Goal: Task Accomplishment & Management: Manage account settings

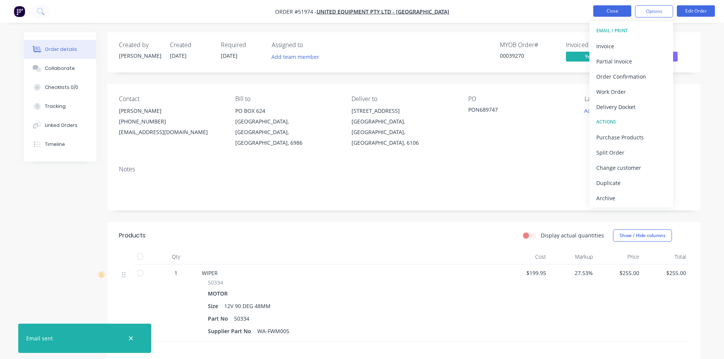
click at [620, 8] on button "Close" at bounding box center [612, 10] width 38 height 11
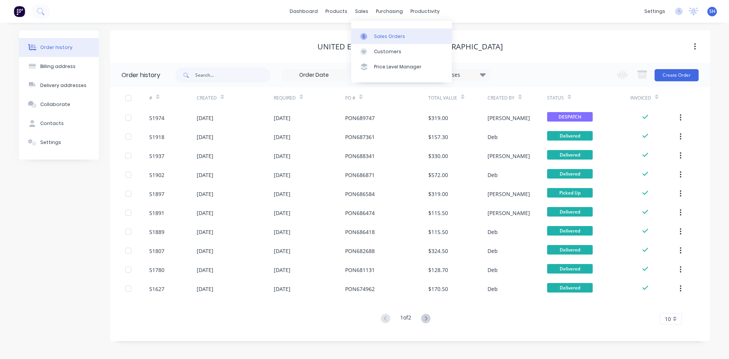
click at [377, 35] on div "Sales Orders" at bounding box center [389, 36] width 31 height 7
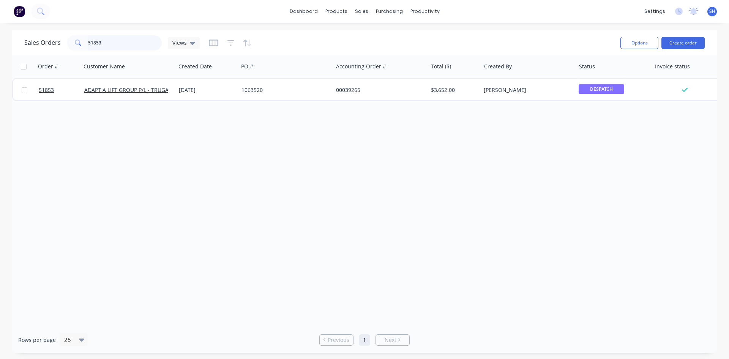
click at [107, 41] on input "51853" at bounding box center [125, 42] width 74 height 15
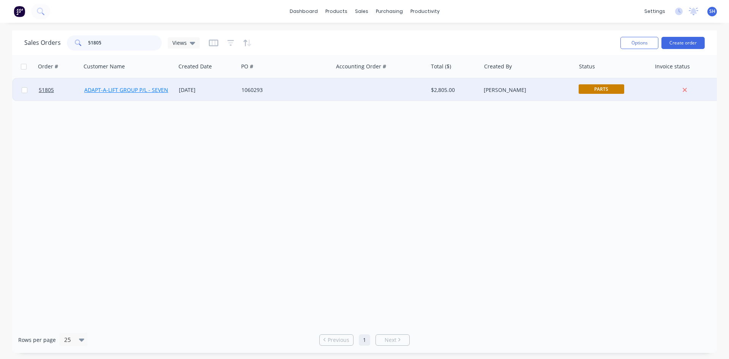
type input "51805"
click at [142, 89] on link "ADAPT-A-LIFT GROUP P/L - SEVEN HILLS" at bounding box center [133, 89] width 99 height 7
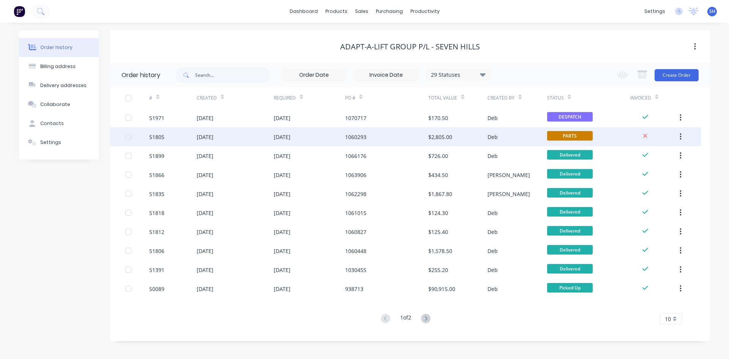
click at [213, 137] on div "[DATE]" at bounding box center [205, 137] width 17 height 8
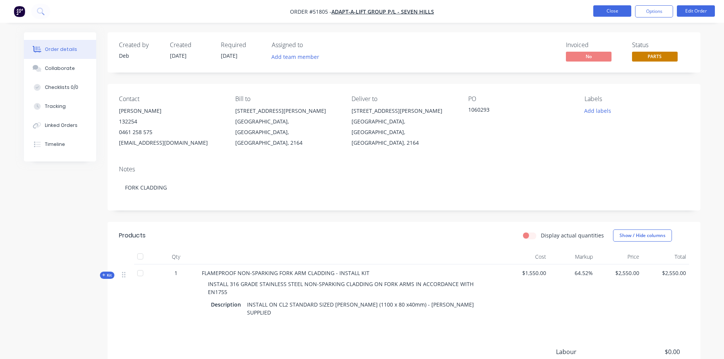
click at [615, 11] on button "Close" at bounding box center [612, 10] width 38 height 11
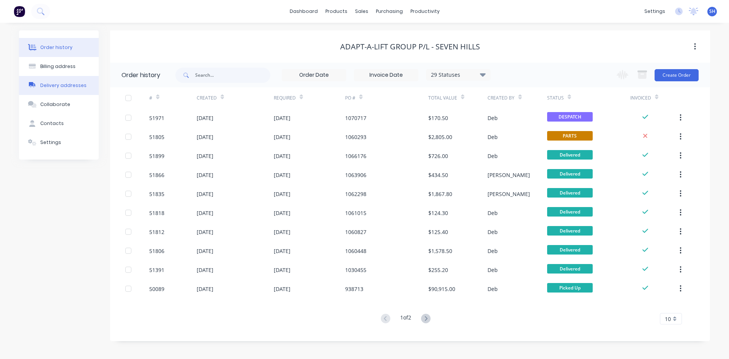
click at [72, 84] on div "Delivery addresses" at bounding box center [63, 85] width 46 height 7
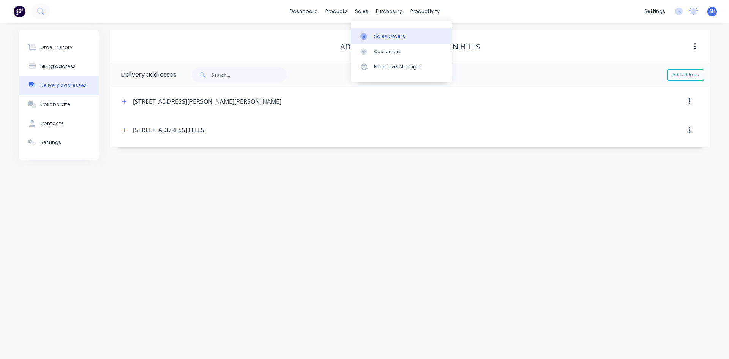
click at [382, 34] on div "Sales Orders" at bounding box center [389, 36] width 31 height 7
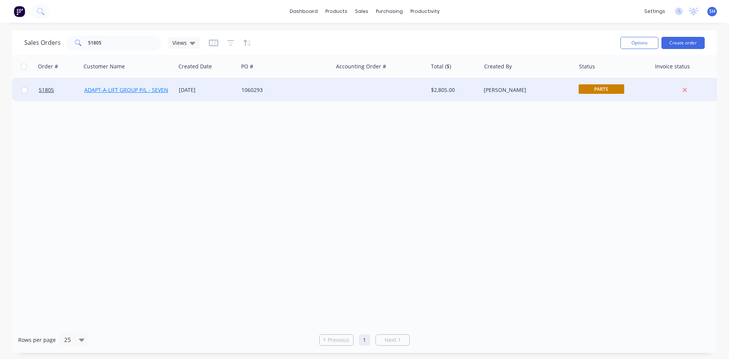
click at [145, 89] on link "ADAPT-A-LIFT GROUP P/L - SEVEN HILLS" at bounding box center [133, 89] width 99 height 7
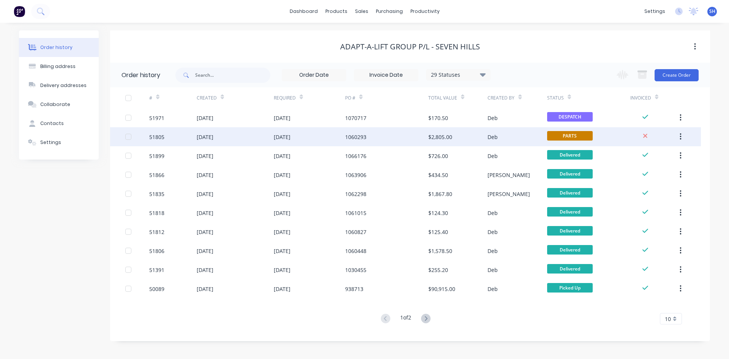
click at [208, 137] on div "[DATE]" at bounding box center [205, 137] width 17 height 8
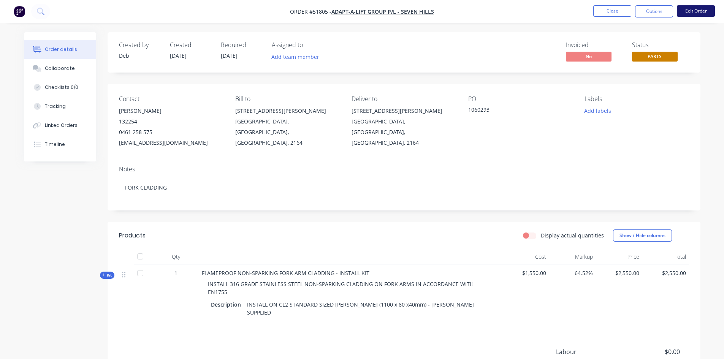
click at [684, 9] on button "Edit Order" at bounding box center [696, 10] width 38 height 11
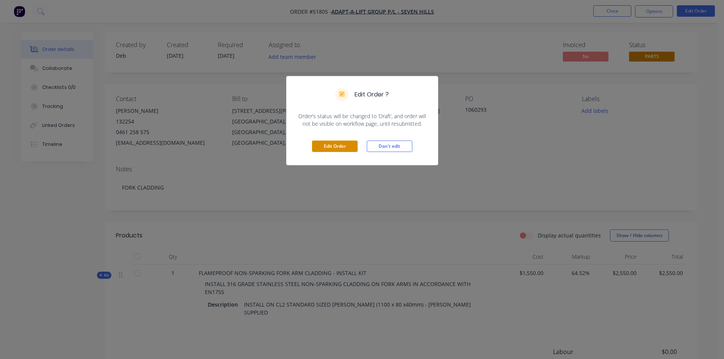
click at [343, 145] on button "Edit Order" at bounding box center [335, 146] width 46 height 11
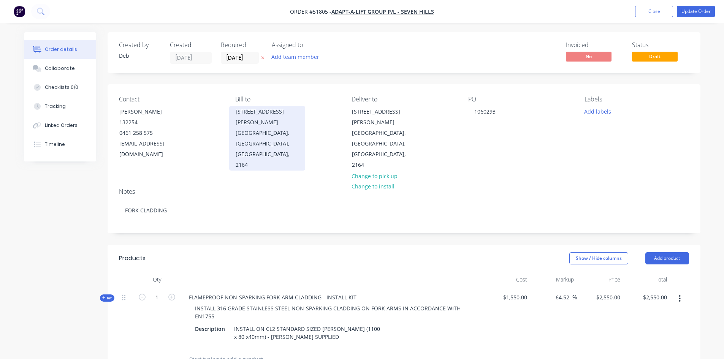
click at [270, 128] on div "[GEOGRAPHIC_DATA], [GEOGRAPHIC_DATA], [GEOGRAPHIC_DATA], 2164" at bounding box center [267, 149] width 63 height 43
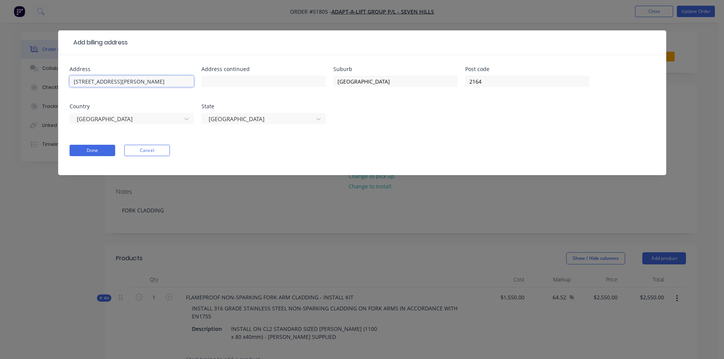
drag, startPoint x: 133, startPoint y: 79, endPoint x: 26, endPoint y: 61, distance: 108.7
click at [26, 61] on div "Add billing address Address [STREET_ADDRESS][PERSON_NAME] Address continued Sub…" at bounding box center [362, 179] width 724 height 359
type input "UNIT 2,M 1 DISTRIBUTION PLACE"
type input "SEVEN HILLS"
drag, startPoint x: 487, startPoint y: 83, endPoint x: 450, endPoint y: 85, distance: 36.9
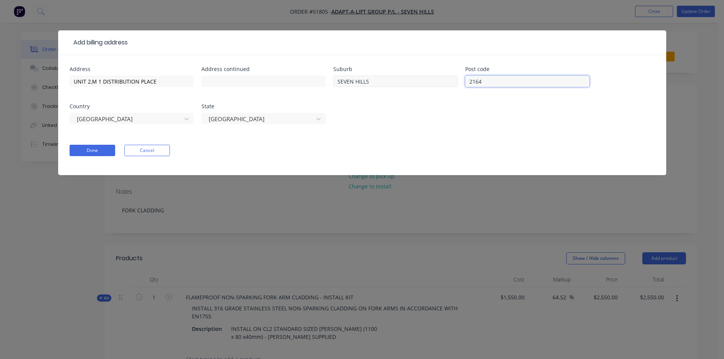
click at [450, 85] on div "Address UNIT 2,M 1 DISTRIBUTION PLACE Address continued Suburb SEVEN HILLS Post…" at bounding box center [362, 99] width 585 height 67
type input "2147"
click at [105, 152] on button "Done" at bounding box center [93, 150] width 46 height 11
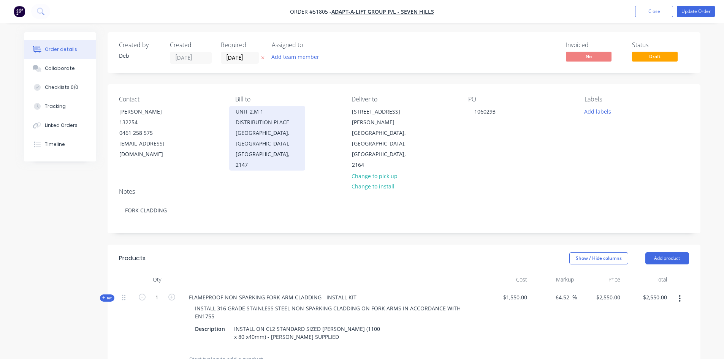
click at [258, 111] on div "UNIT 2,M 1 DISTRIBUTION PLACE" at bounding box center [267, 116] width 63 height 21
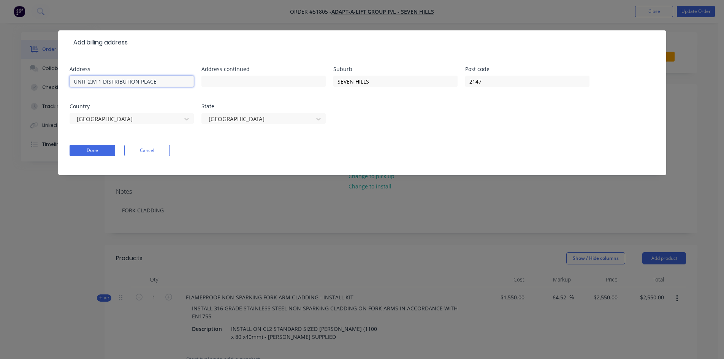
click at [95, 82] on input "UNIT 2,M 1 DISTRIBUTION PLACE" at bounding box center [132, 81] width 124 height 11
type input "[STREET_ADDRESS]"
click at [81, 150] on button "Done" at bounding box center [93, 150] width 46 height 11
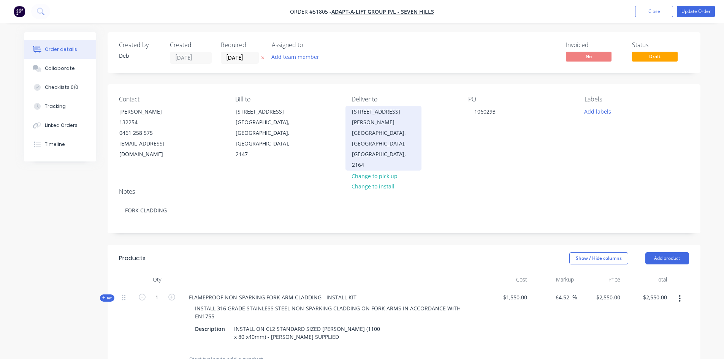
click at [353, 128] on div "[GEOGRAPHIC_DATA], [GEOGRAPHIC_DATA], [GEOGRAPHIC_DATA], 2164" at bounding box center [383, 149] width 63 height 43
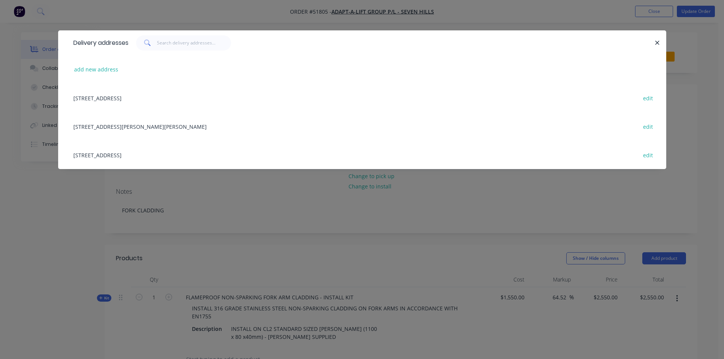
click at [224, 153] on div "[STREET_ADDRESS] edit" at bounding box center [362, 155] width 585 height 28
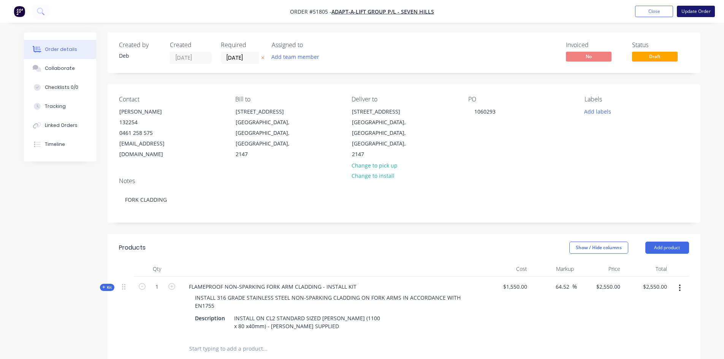
click at [695, 11] on button "Update Order" at bounding box center [696, 11] width 38 height 11
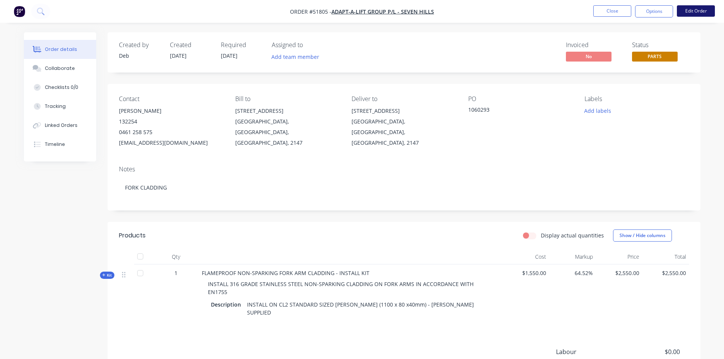
click at [682, 10] on button "Edit Order" at bounding box center [696, 10] width 38 height 11
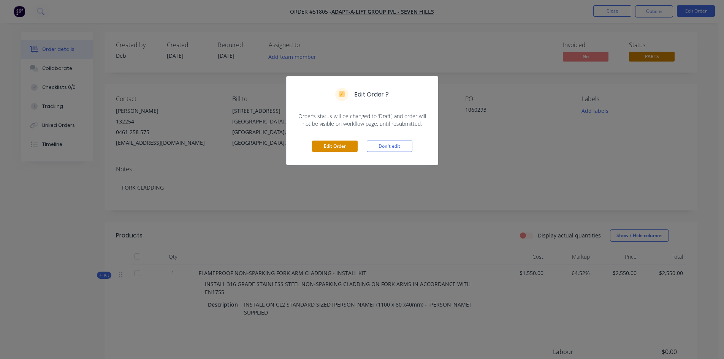
click at [339, 143] on button "Edit Order" at bounding box center [335, 146] width 46 height 11
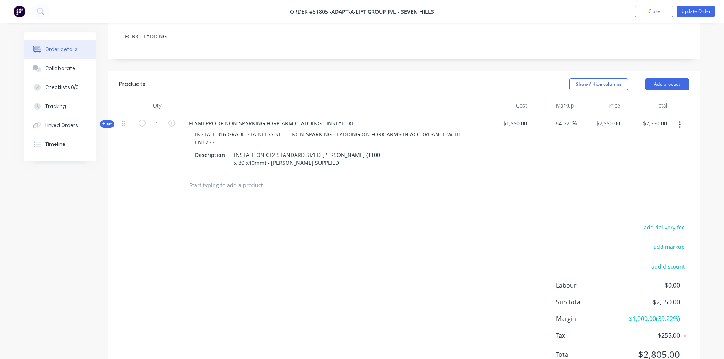
scroll to position [185, 0]
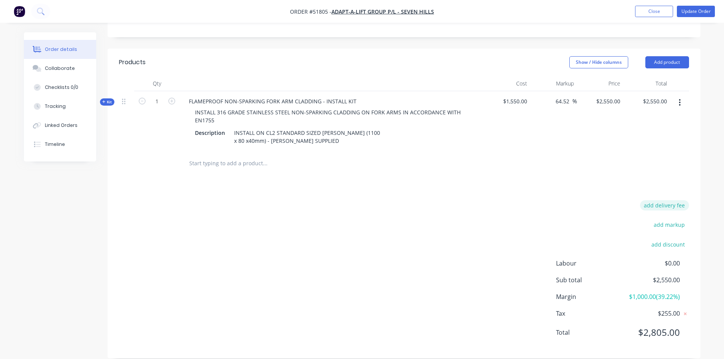
click at [659, 200] on button "add delivery fee" at bounding box center [664, 205] width 49 height 10
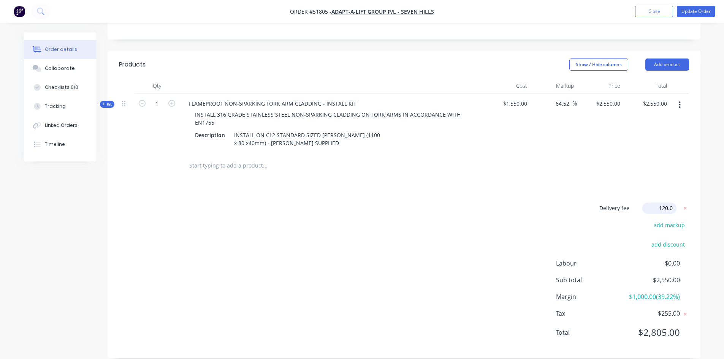
type input "120.00"
click at [691, 10] on button "Update Order" at bounding box center [696, 11] width 38 height 11
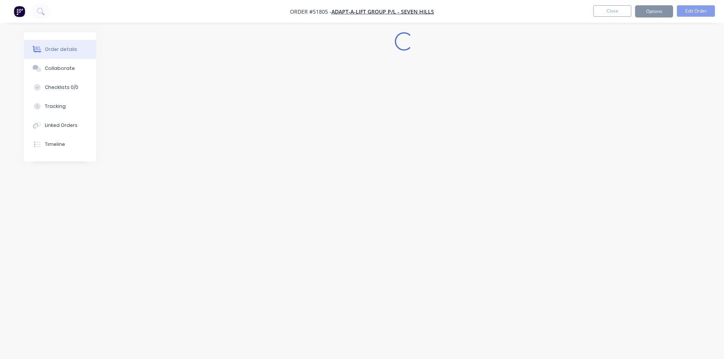
scroll to position [0, 0]
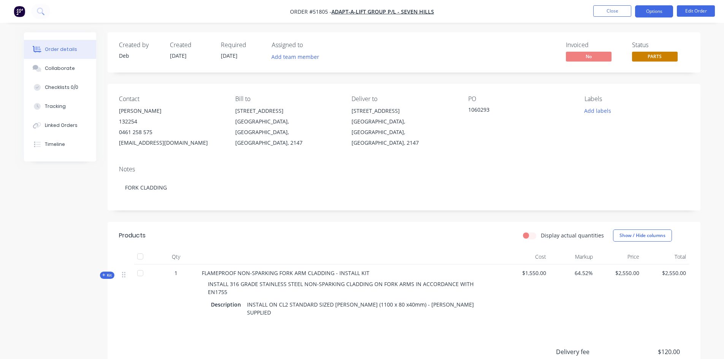
click at [640, 9] on button "Options" at bounding box center [654, 11] width 38 height 12
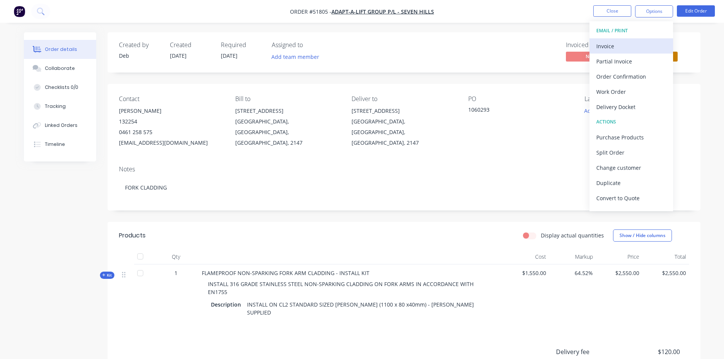
click at [618, 44] on div "Invoice" at bounding box center [631, 46] width 70 height 11
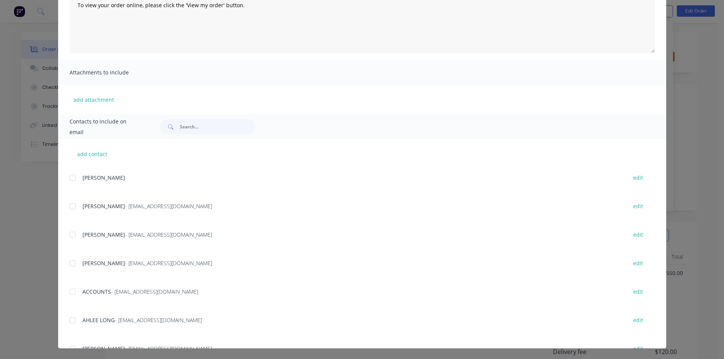
scroll to position [38, 0]
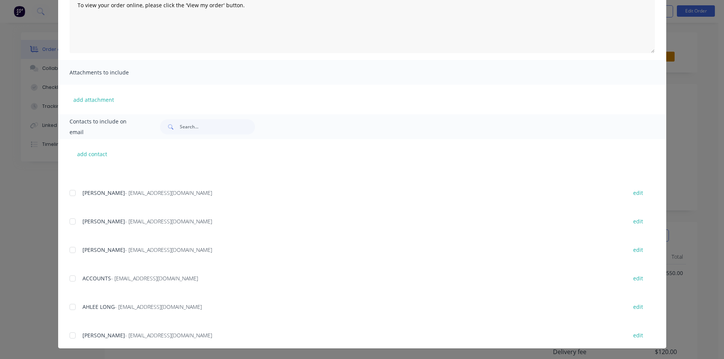
click at [69, 277] on div at bounding box center [72, 278] width 15 height 15
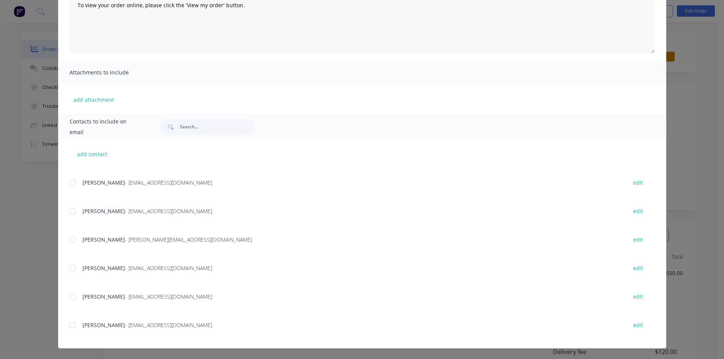
click at [68, 325] on div at bounding box center [72, 325] width 15 height 15
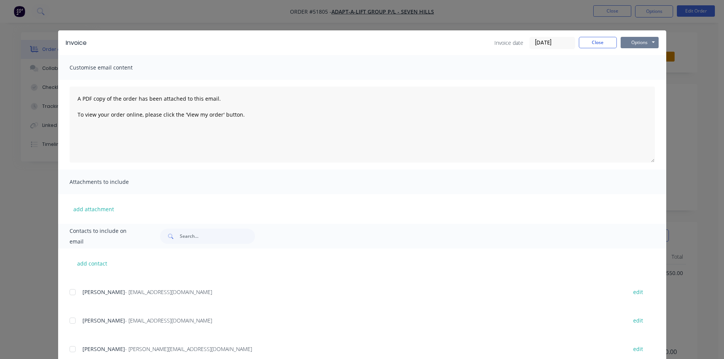
click at [630, 40] on button "Options" at bounding box center [639, 42] width 38 height 11
click at [637, 80] on button "Email" at bounding box center [644, 81] width 49 height 13
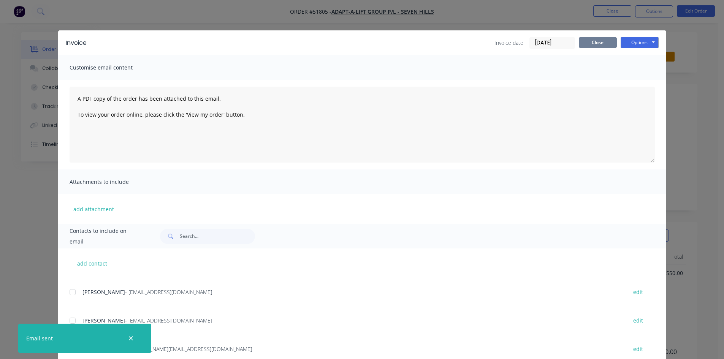
click at [595, 40] on button "Close" at bounding box center [598, 42] width 38 height 11
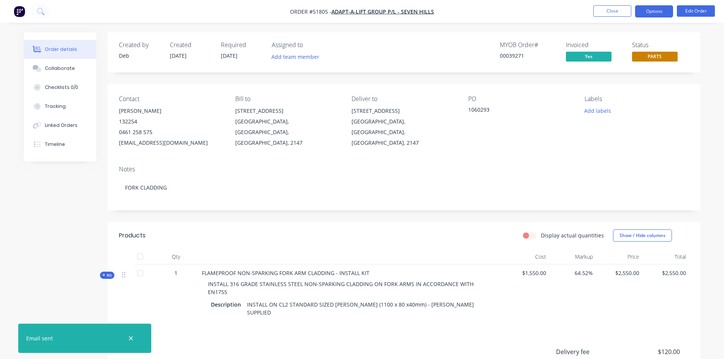
click at [648, 12] on button "Options" at bounding box center [654, 11] width 38 height 12
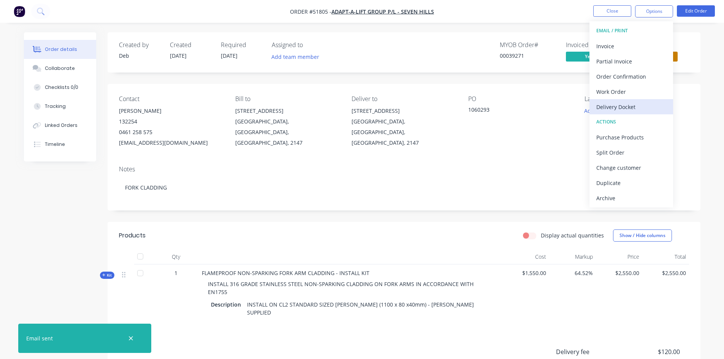
click at [605, 103] on div "Delivery Docket" at bounding box center [631, 106] width 70 height 11
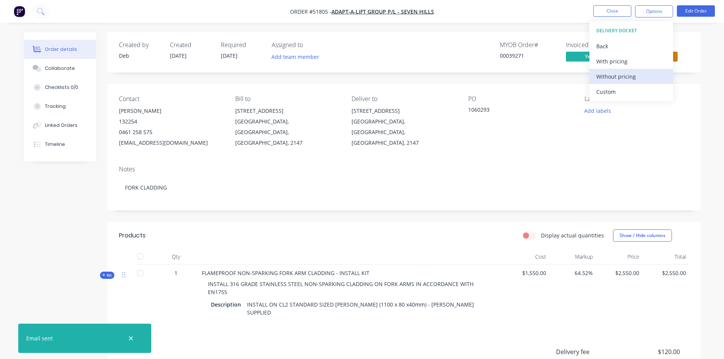
click at [613, 74] on div "Without pricing" at bounding box center [631, 76] width 70 height 11
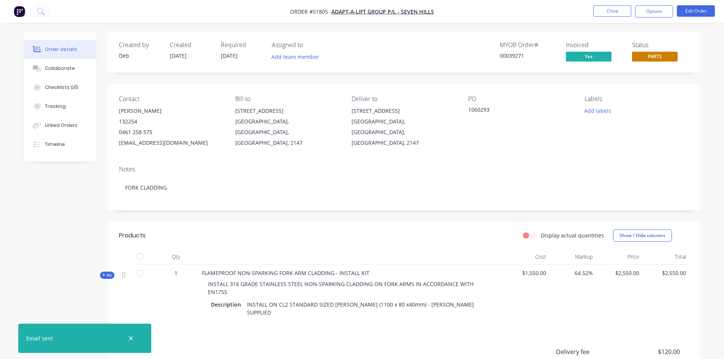
click at [541, 151] on div "Contact [PERSON_NAME] 132254 [PHONE_NUMBER] [EMAIL_ADDRESS][DOMAIN_NAME] Bill t…" at bounding box center [403, 122] width 593 height 76
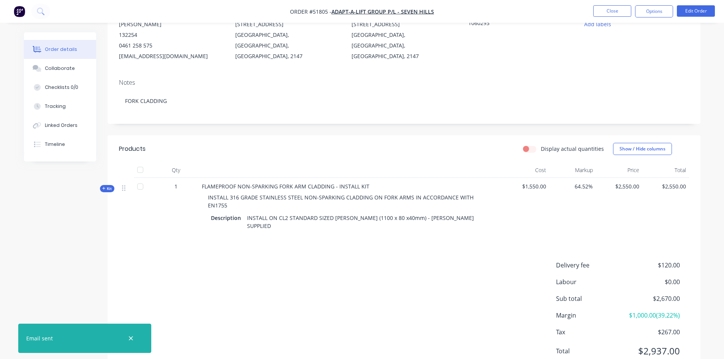
scroll to position [100, 0]
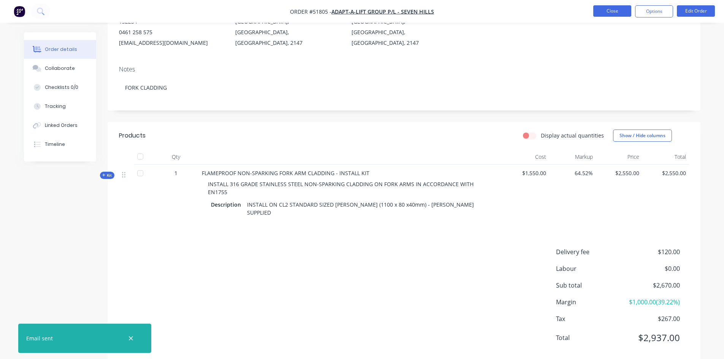
click at [622, 9] on button "Close" at bounding box center [612, 10] width 38 height 11
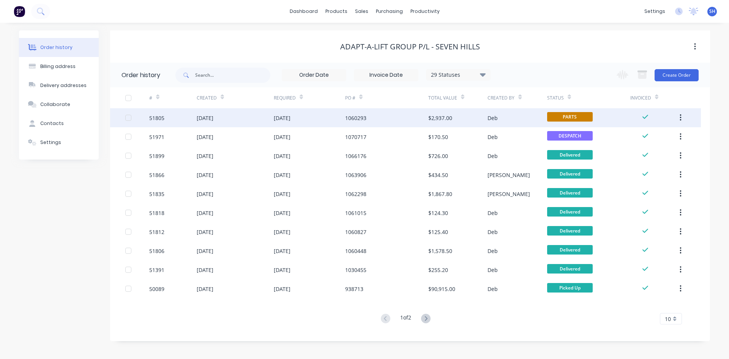
click at [508, 117] on div "Deb" at bounding box center [517, 117] width 59 height 19
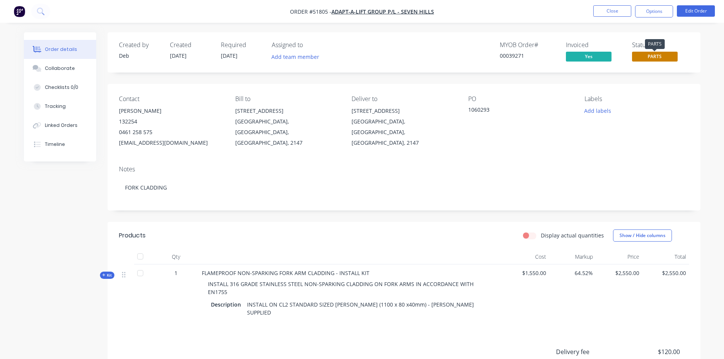
click at [648, 53] on span "PARTS" at bounding box center [655, 56] width 46 height 9
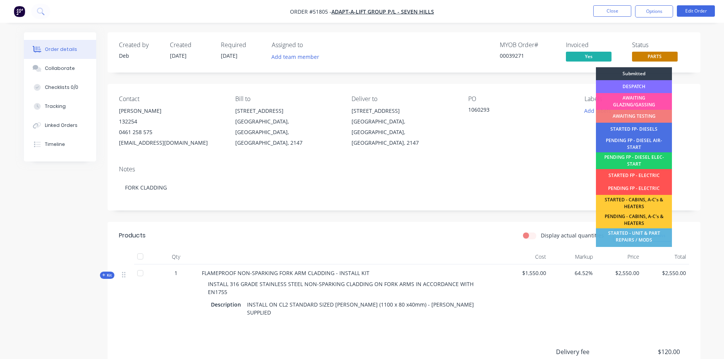
click at [634, 84] on div "DESPATCH" at bounding box center [634, 86] width 76 height 13
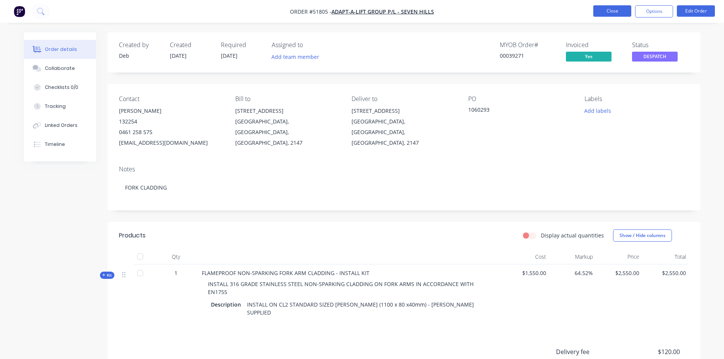
click at [614, 11] on button "Close" at bounding box center [612, 10] width 38 height 11
